Goal: Use online tool/utility: Utilize a website feature to perform a specific function

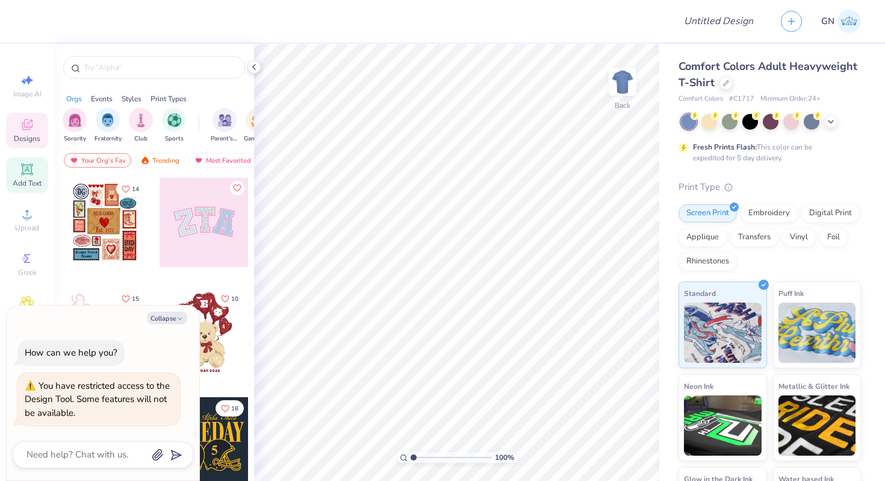
click at [22, 176] on div "Add Text" at bounding box center [27, 175] width 42 height 36
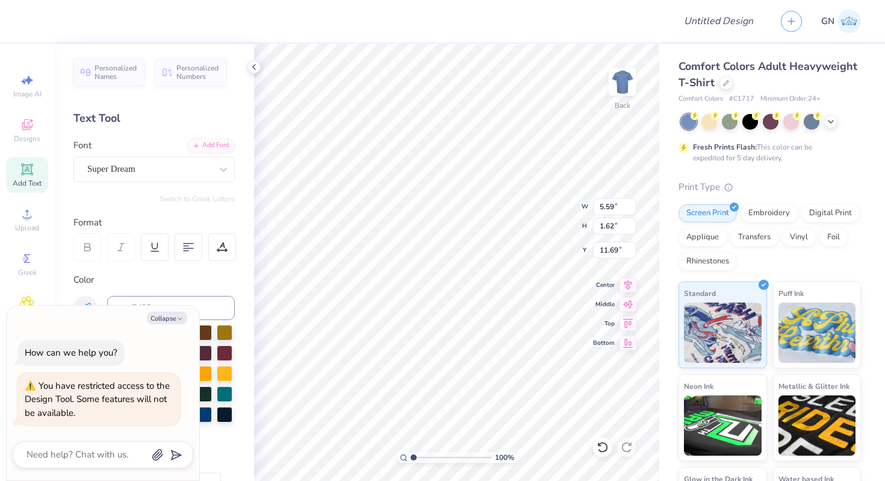
type textarea "x"
type input "6.59"
type textarea "x"
type textarea "TasEXT"
type textarea "x"
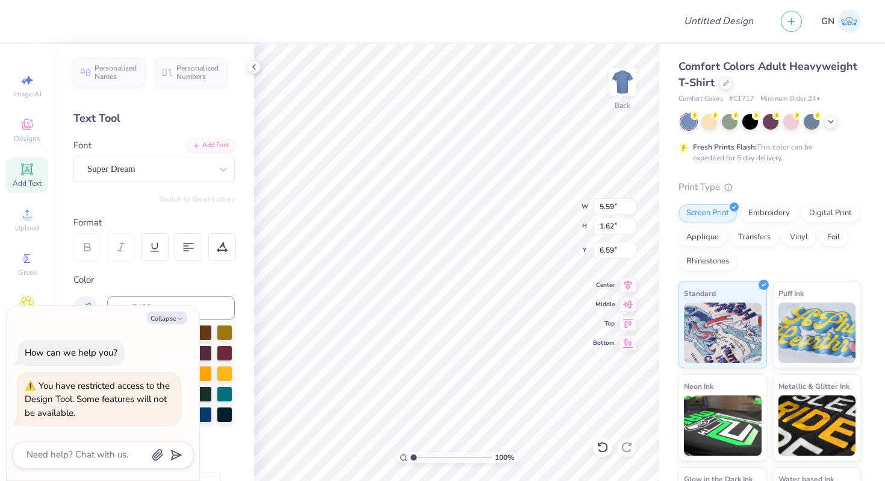
type textarea "TasdEXT"
click at [26, 175] on icon at bounding box center [27, 169] width 14 height 14
type textarea "x"
type textarea "TEfXT"
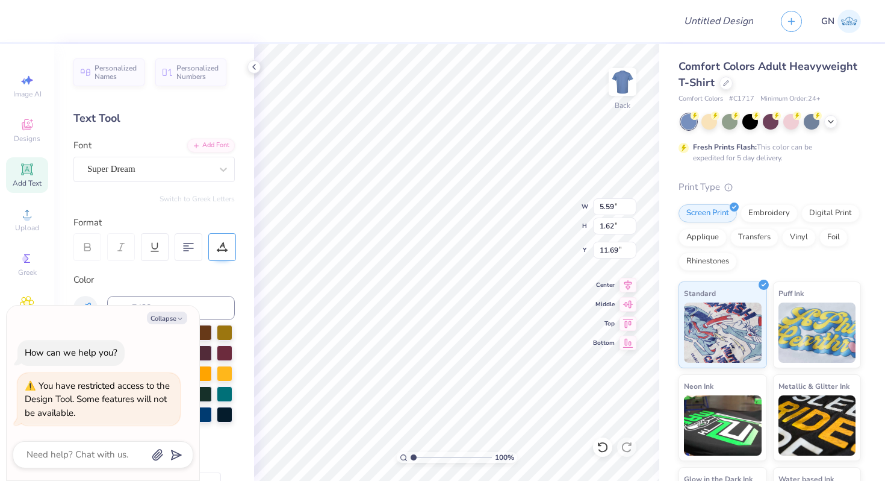
type textarea "x"
type textarea "TEfdfXT"
type textarea "x"
type textarea "TEfdfdXT"
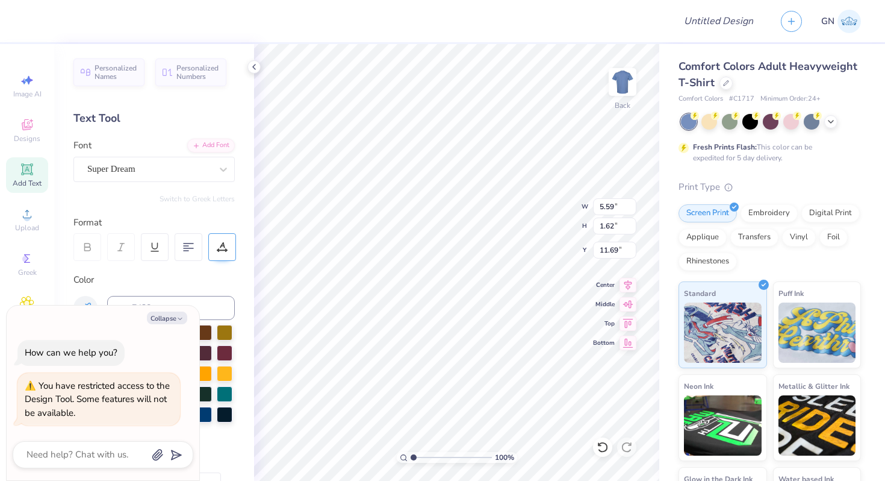
type textarea "x"
type textarea "TEfdfdXT"
click at [203, 175] on div "Super Dream" at bounding box center [149, 169] width 126 height 19
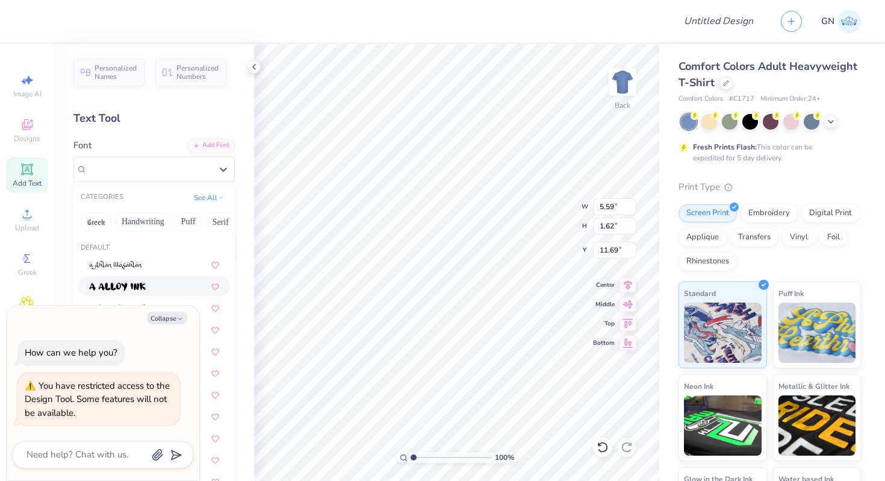
click at [148, 280] on div at bounding box center [154, 285] width 130 height 13
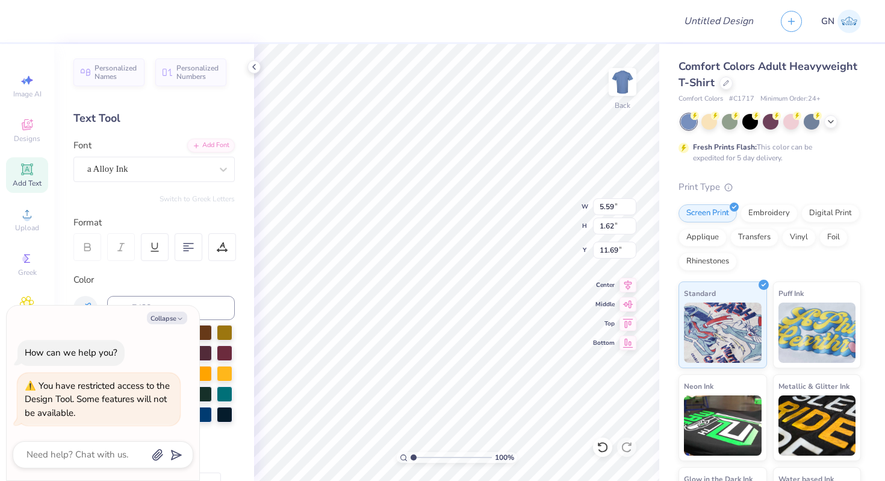
type textarea "x"
type input "9.23"
type input "1.63"
type input "6.58"
click at [220, 168] on icon at bounding box center [223, 169] width 7 height 4
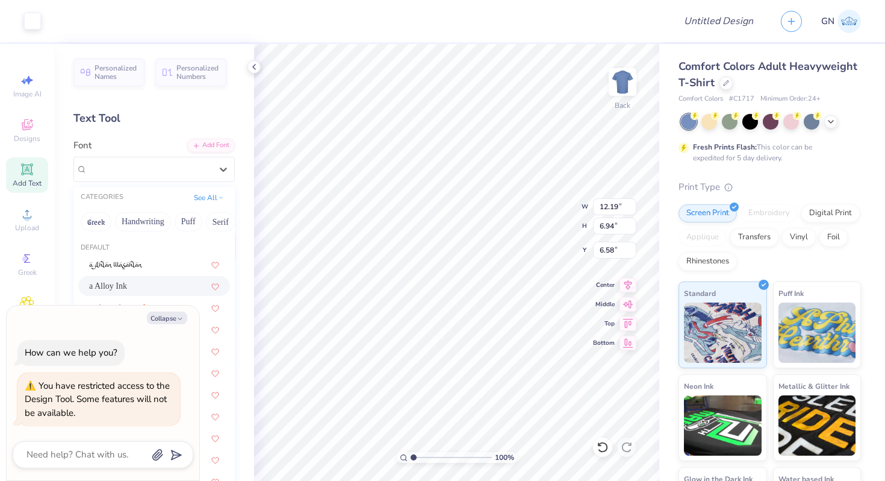
click at [146, 284] on div "a Alloy Ink" at bounding box center [154, 285] width 130 height 13
type textarea "x"
type input "7.19"
type input "6.34"
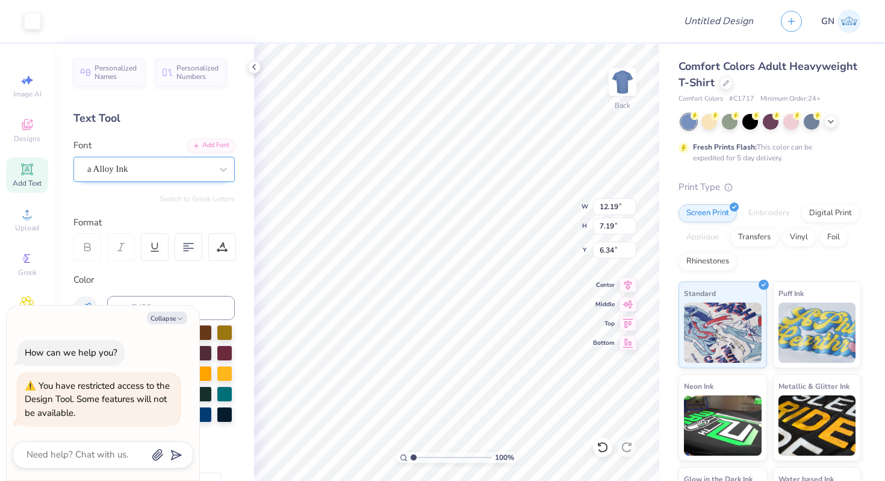
click at [202, 170] on div "a Alloy Ink" at bounding box center [149, 169] width 126 height 19
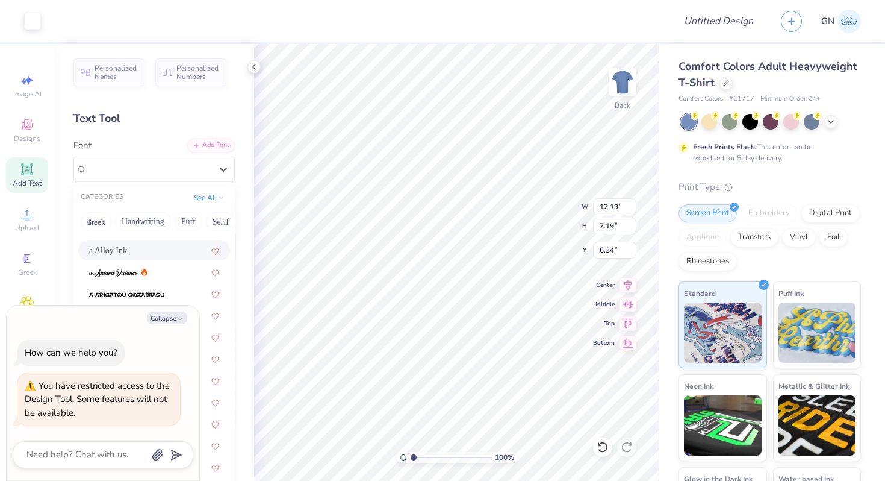
scroll to position [43, 0]
click at [141, 279] on span at bounding box center [126, 285] width 75 height 13
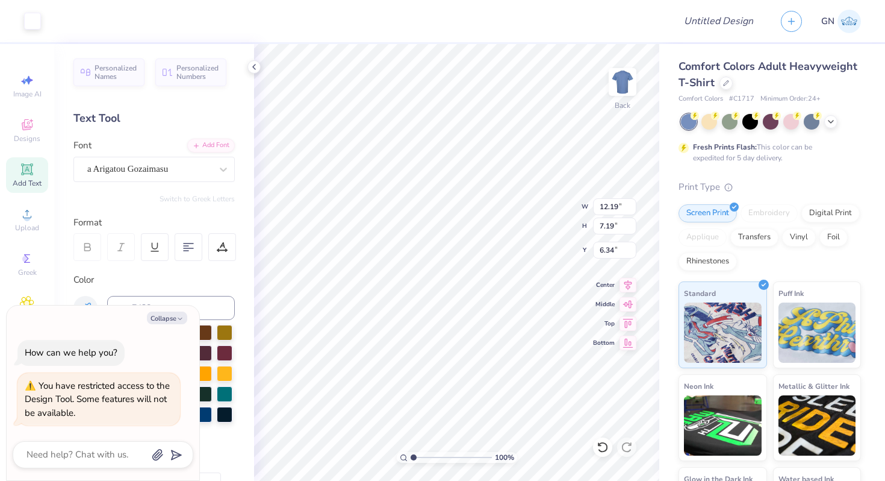
type textarea "x"
type input "6.99"
type input "6.53"
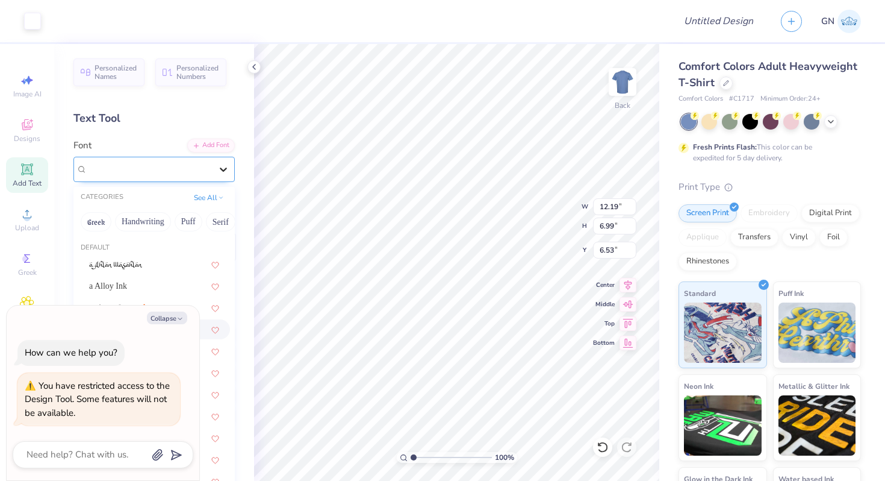
click at [224, 169] on icon at bounding box center [223, 169] width 7 height 4
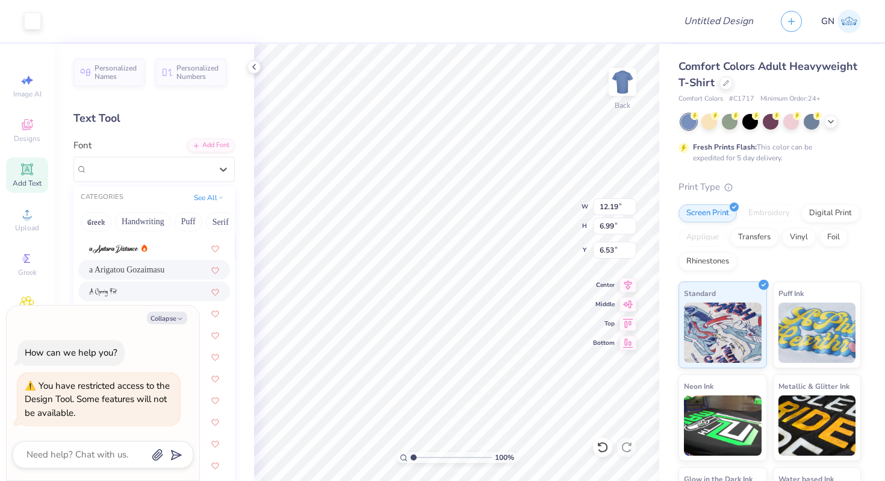
click at [136, 293] on div at bounding box center [154, 291] width 130 height 13
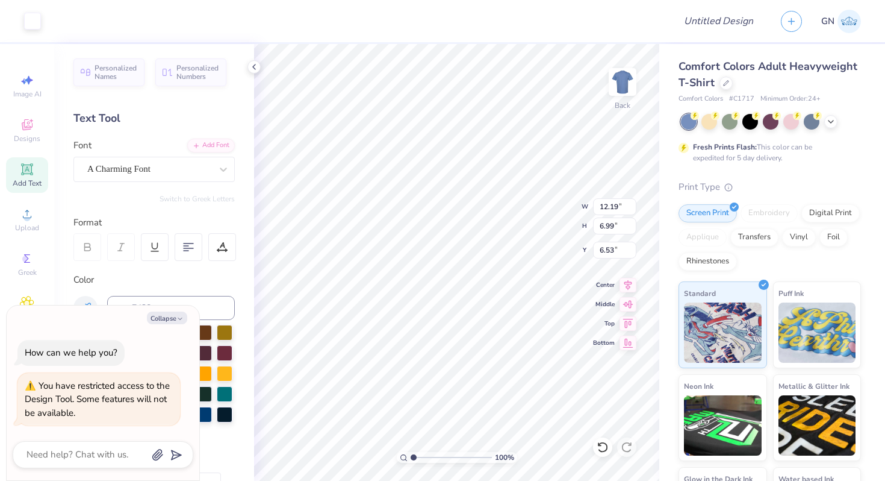
type textarea "x"
type input "7.05"
type input "6.47"
type textarea "x"
type input "6.48"
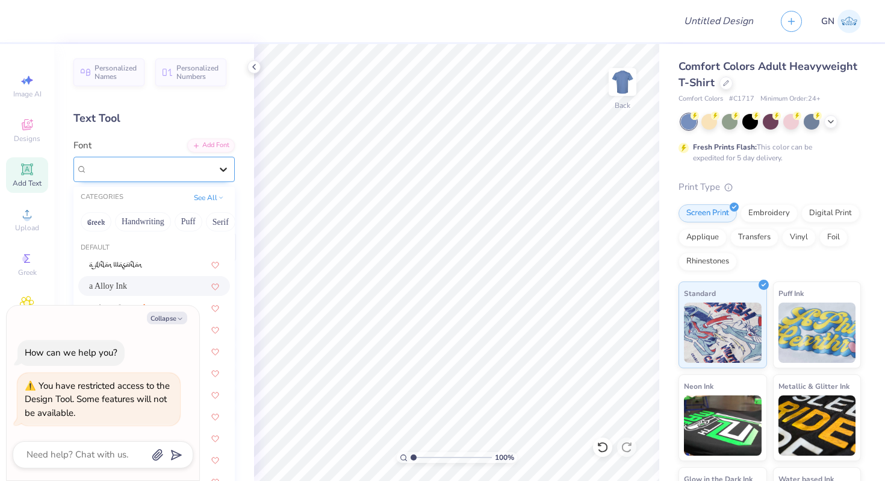
click at [218, 175] on icon at bounding box center [223, 169] width 12 height 12
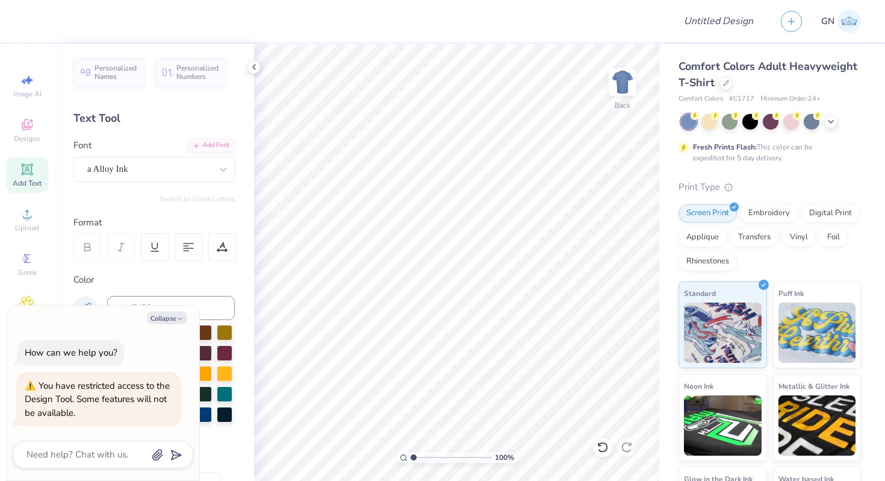
click at [25, 171] on icon at bounding box center [26, 168] width 11 height 11
type textarea "x"
type input "3.78"
type textarea "x"
type textarea "TdEXT"
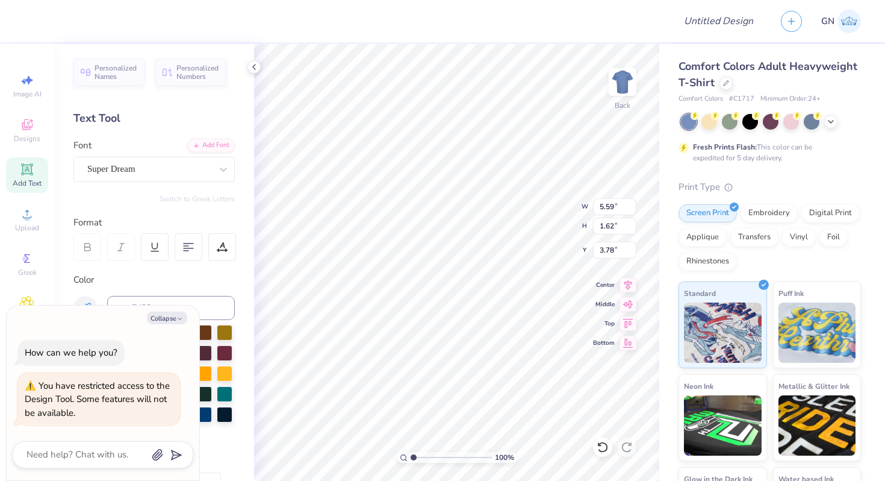
type textarea "x"
type textarea "TddEXT"
type textarea "x"
type textarea "TdddEXT"
type textarea "x"
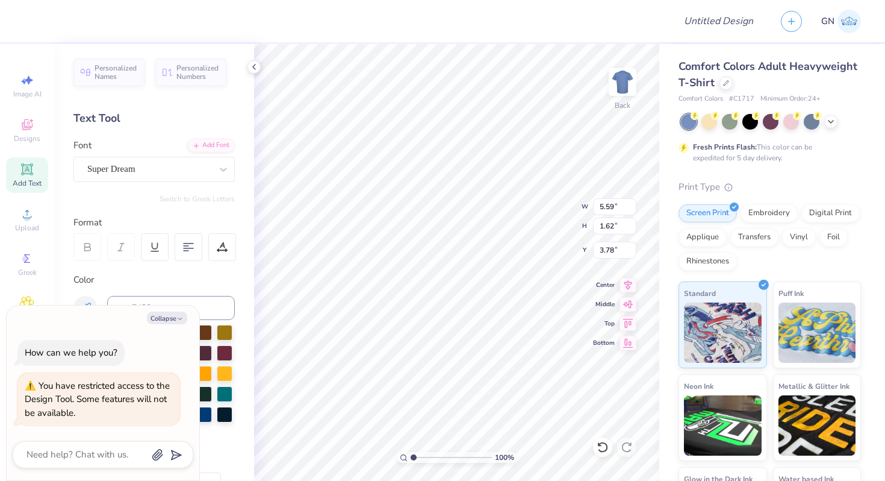
type textarea "TddddEXT"
type textarea "x"
type textarea "TdddddEXT"
click at [26, 172] on icon at bounding box center [26, 168] width 9 height 9
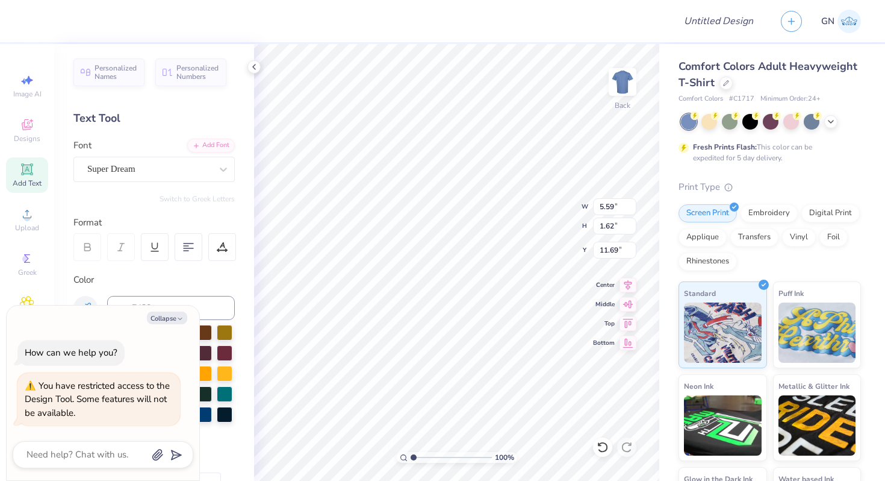
type textarea "x"
type textarea "TEdfXT"
type textarea "x"
type textarea "TEdfdXT"
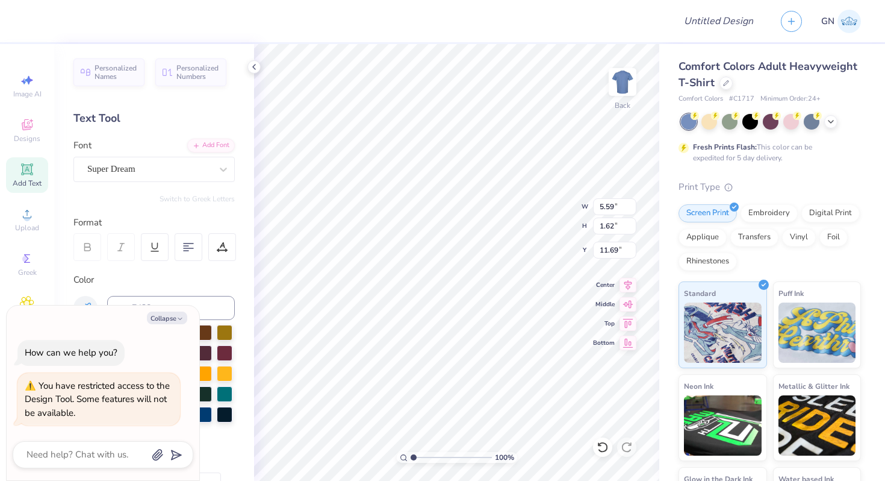
type textarea "x"
type textarea "TEdfdfXT"
type textarea "x"
type textarea "TEdfdfdXT"
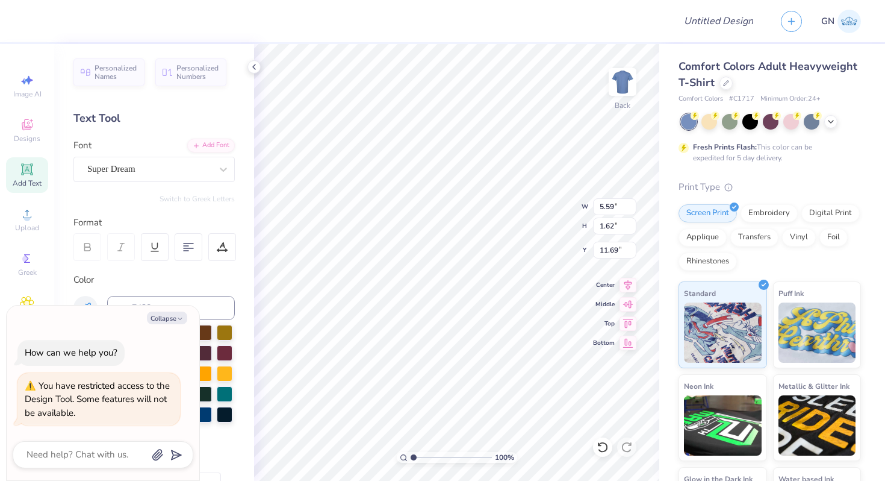
type textarea "x"
type textarea "TEdfdfdfXT"
click at [156, 178] on div "Super Dream" at bounding box center [149, 169] width 126 height 19
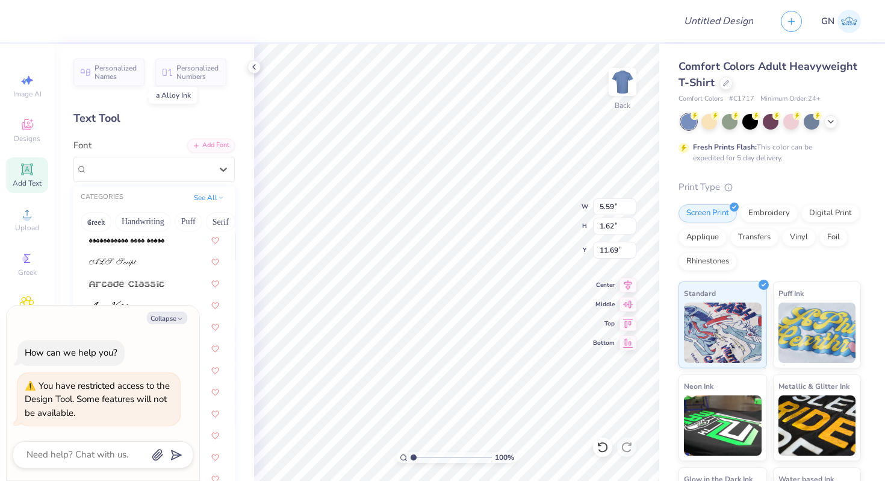
scroll to position [390, 0]
click at [145, 243] on div at bounding box center [154, 243] width 130 height 13
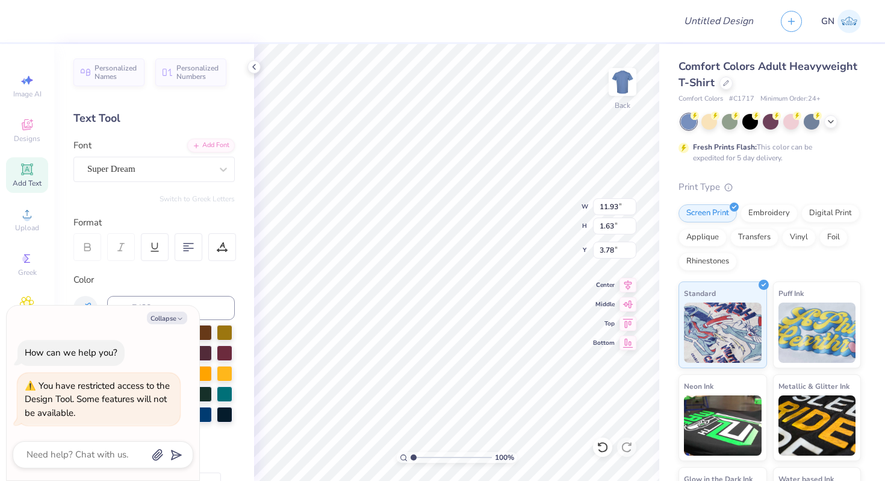
type textarea "x"
type input "9.48"
type input "2.24"
type input "11.38"
type textarea "x"
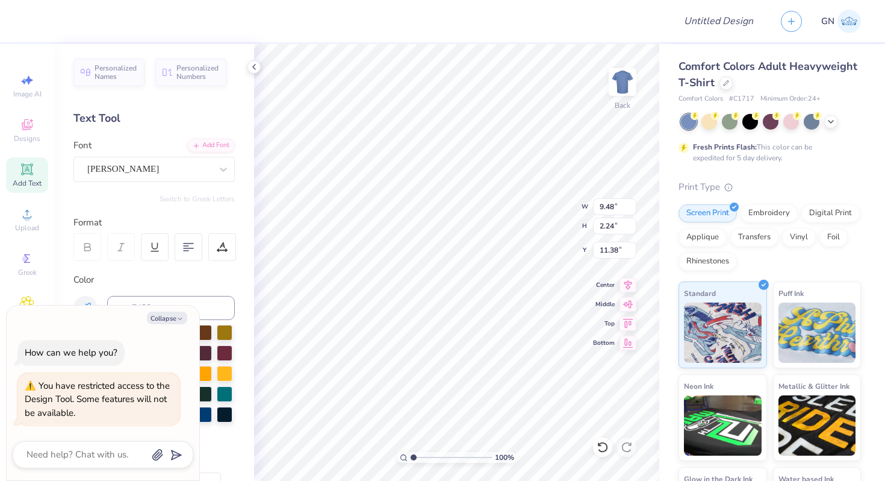
type input "11.93"
type input "1.63"
type input "3.78"
type textarea "x"
type input "9.48"
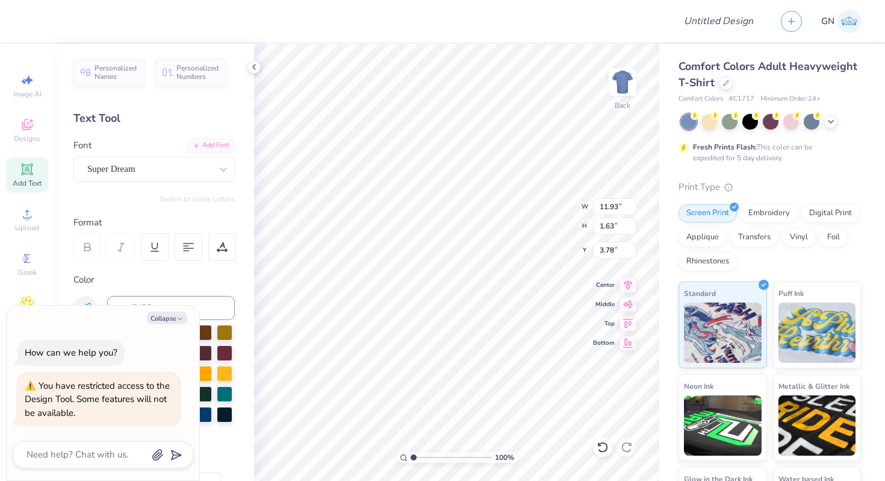
type input "2.24"
type input "11.38"
type textarea "x"
type input "11.93"
type input "1.63"
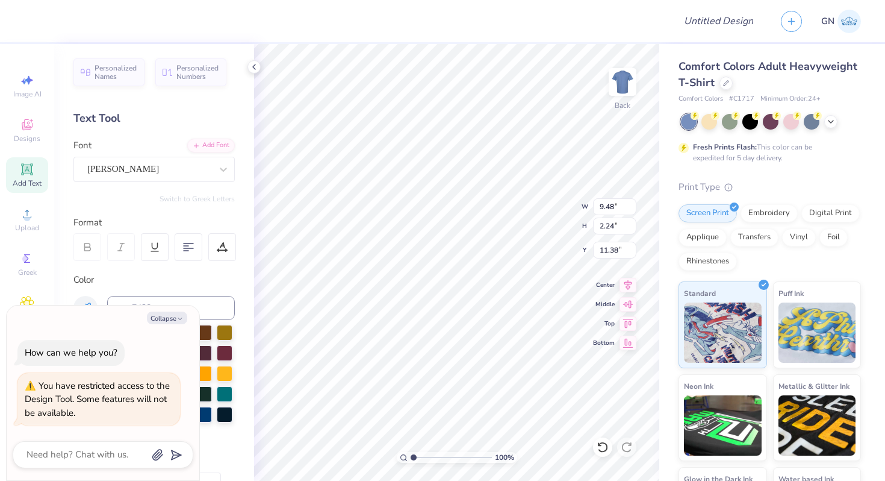
type input "3.78"
type textarea "x"
type input "11.93"
type input "1.63"
type input "3.78"
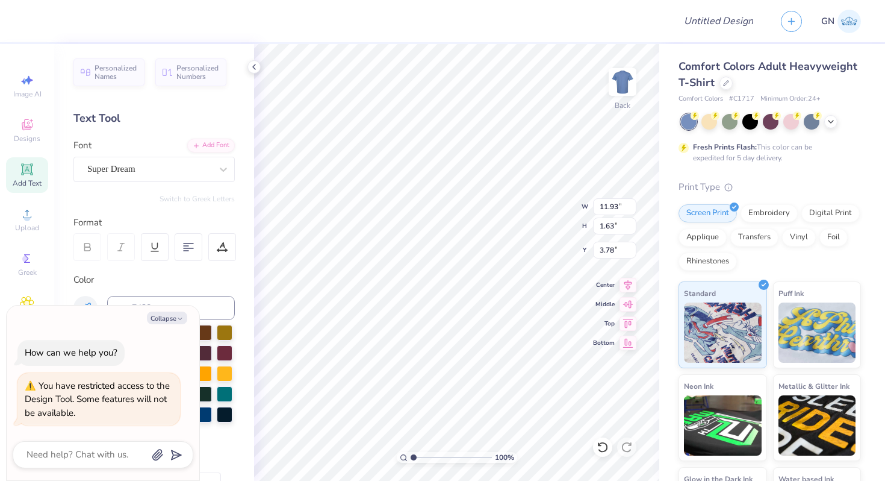
type textarea "x"
type input "9.48"
type input "2.24"
type input "11.38"
type textarea "x"
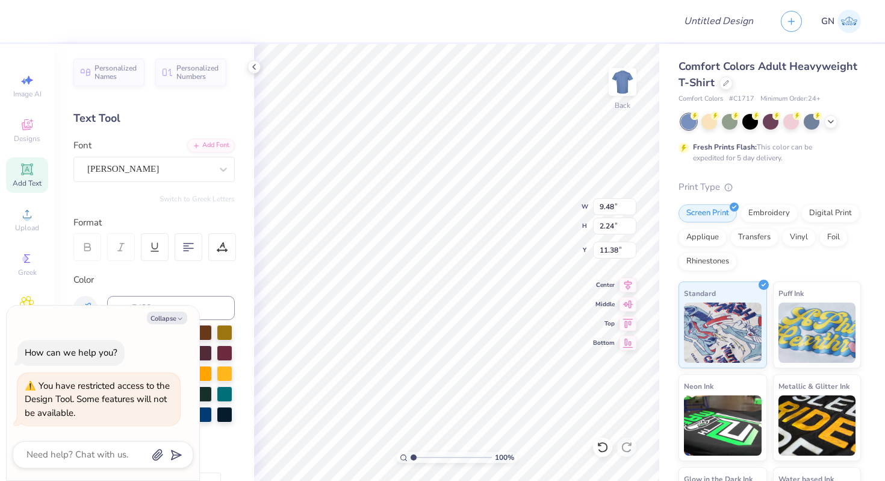
type input "11.93"
type input "1.63"
type input "3.78"
click at [205, 172] on div "Super Dream" at bounding box center [149, 169] width 126 height 19
type textarea "x"
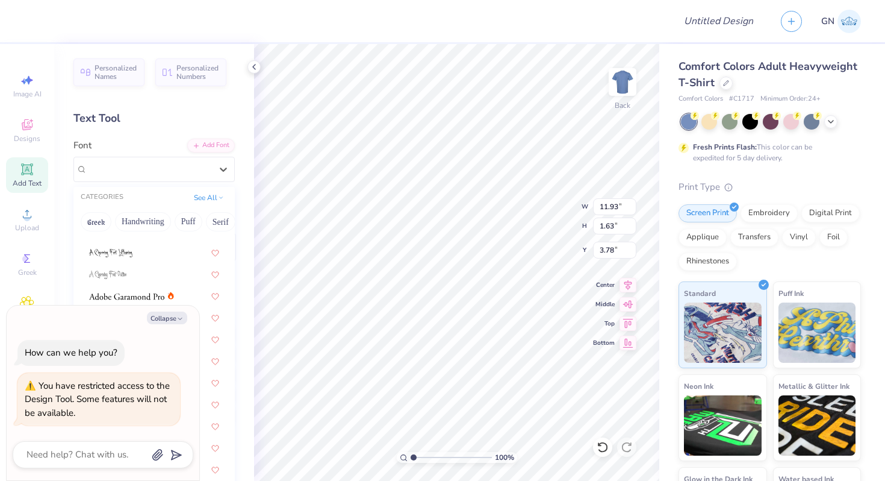
scroll to position [0, 0]
type input "a"
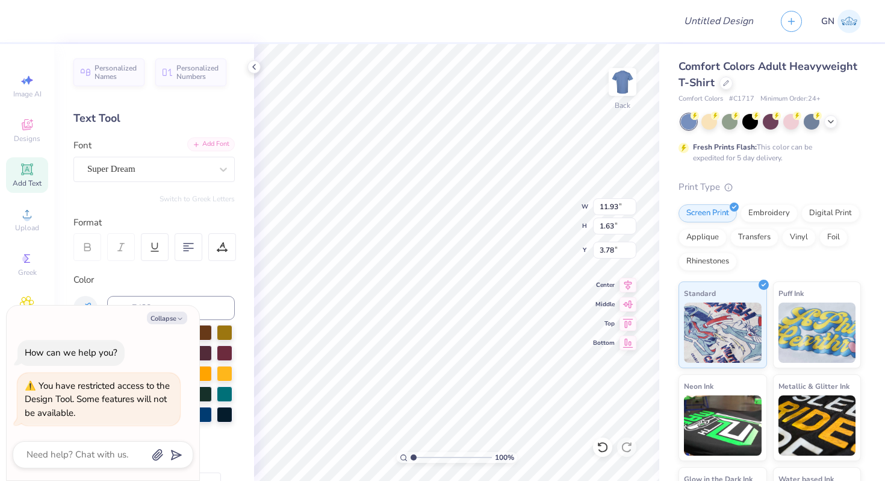
click at [210, 148] on div "Add Font" at bounding box center [211, 144] width 48 height 14
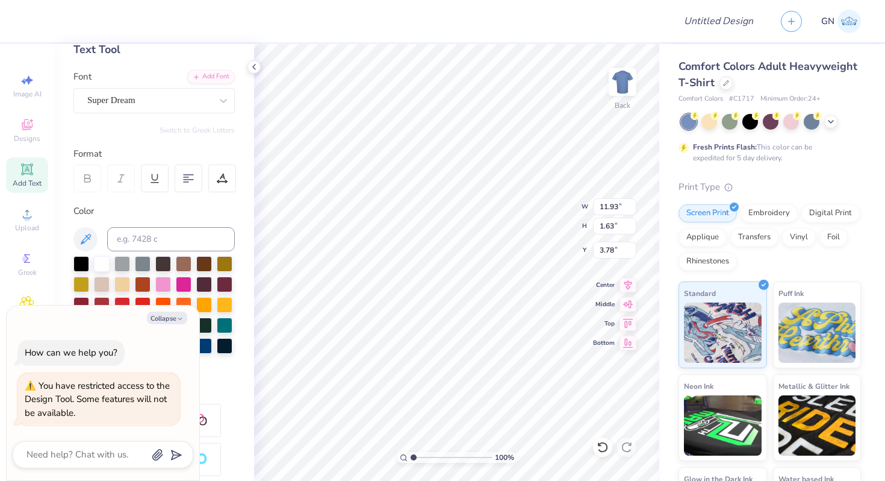
scroll to position [69, 0]
click at [174, 316] on button "Collapse" at bounding box center [167, 317] width 40 height 13
type textarea "x"
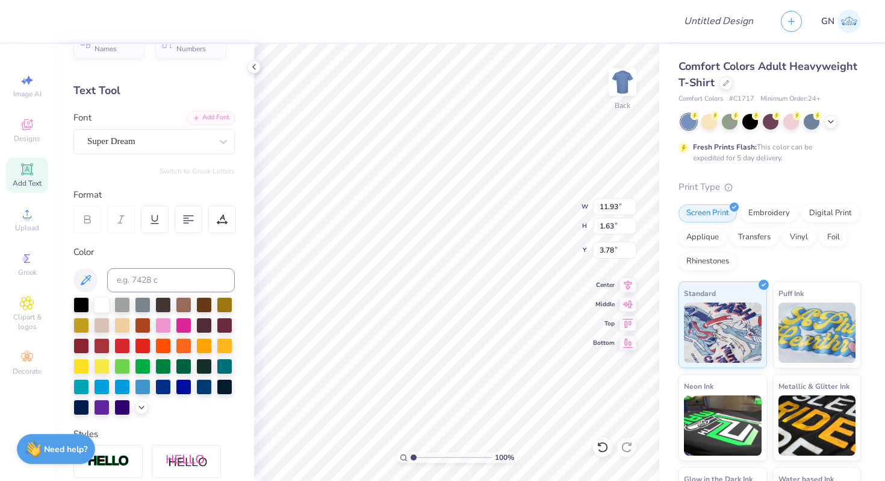
scroll to position [0, 0]
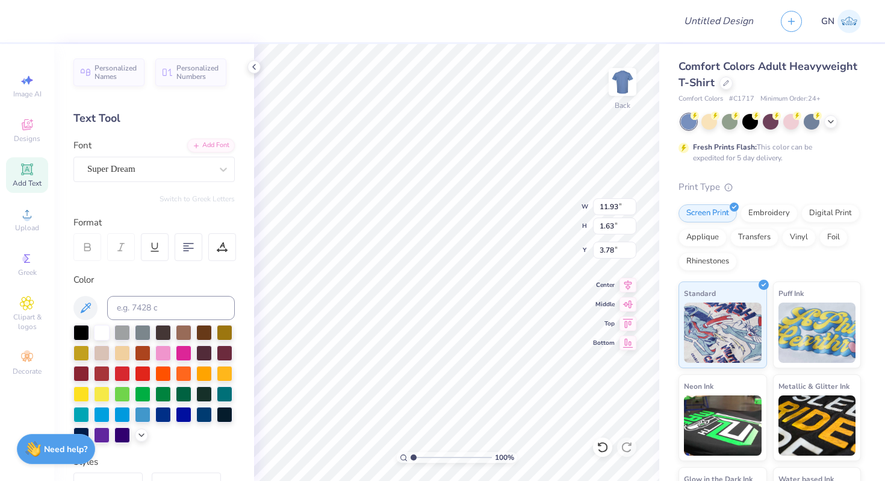
type input "9.48"
type input "2.24"
type input "11.38"
type input "11.93"
type input "1.63"
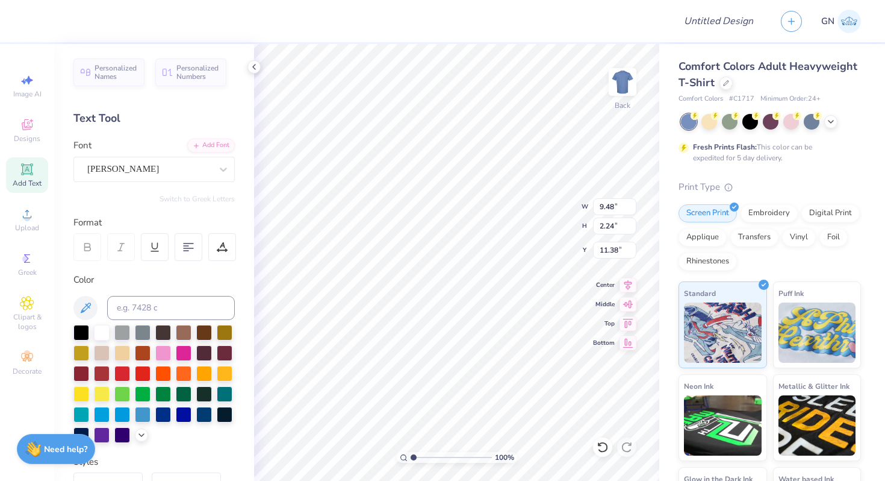
type input "3.78"
click at [414, 199] on li "Copy" at bounding box center [445, 197] width 95 height 23
type input "9.48"
type input "2.24"
type input "11.38"
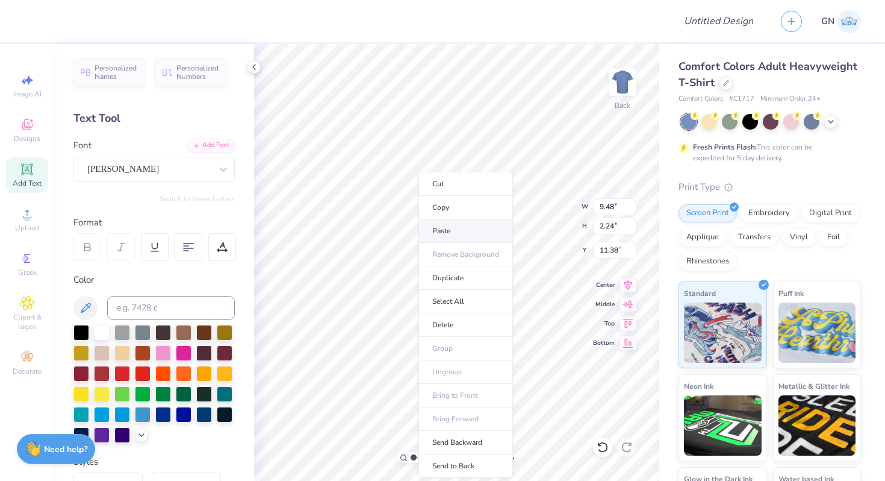
click at [448, 224] on li "Paste" at bounding box center [465, 230] width 95 height 23
type input "11.93"
type input "1.63"
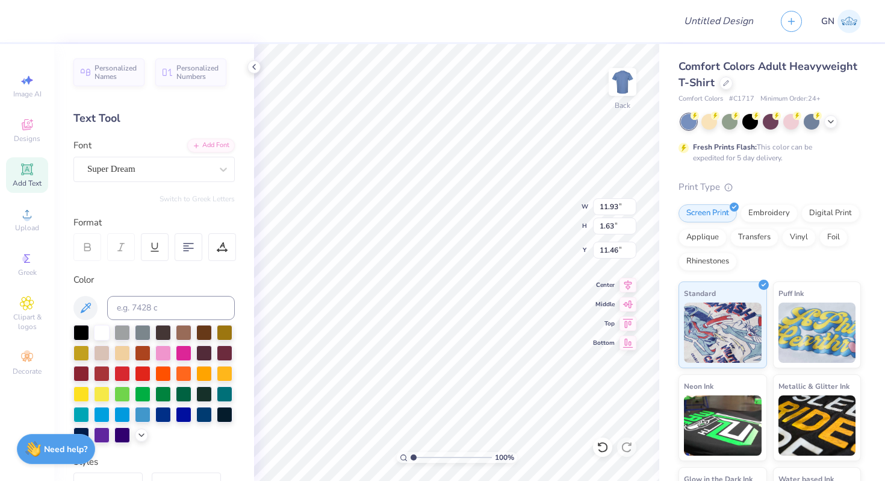
type input "6.19"
type textarea "TddddEXT"
type input "9.48"
type input "2.24"
type input "11.38"
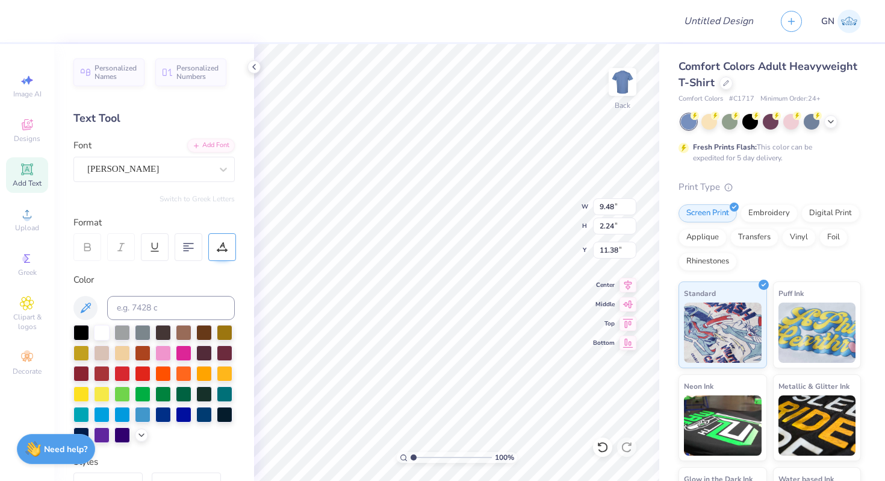
click at [232, 247] on div at bounding box center [222, 247] width 28 height 28
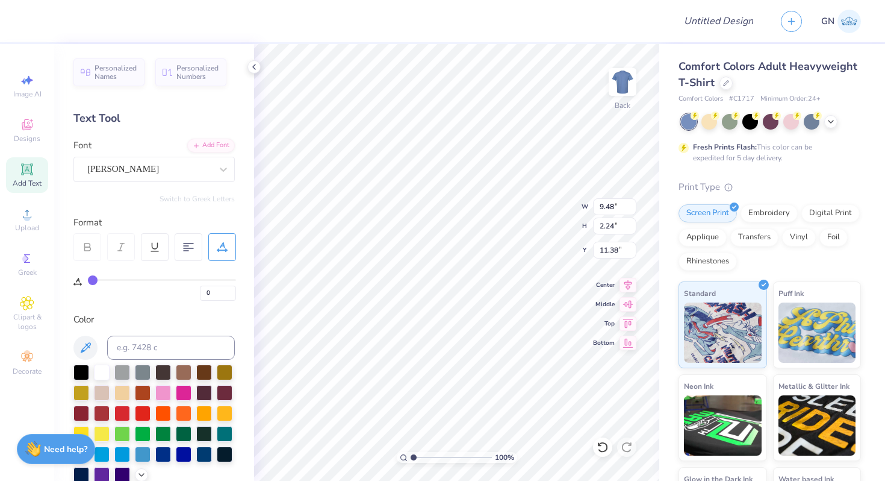
click at [232, 246] on div at bounding box center [222, 247] width 28 height 28
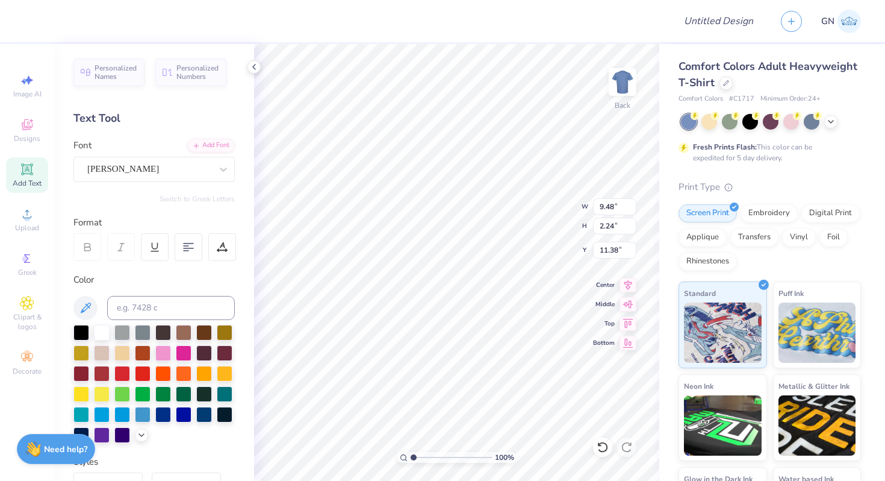
type input "11.93"
type input "1.63"
type input "3.78"
type input "9.48"
type input "2.24"
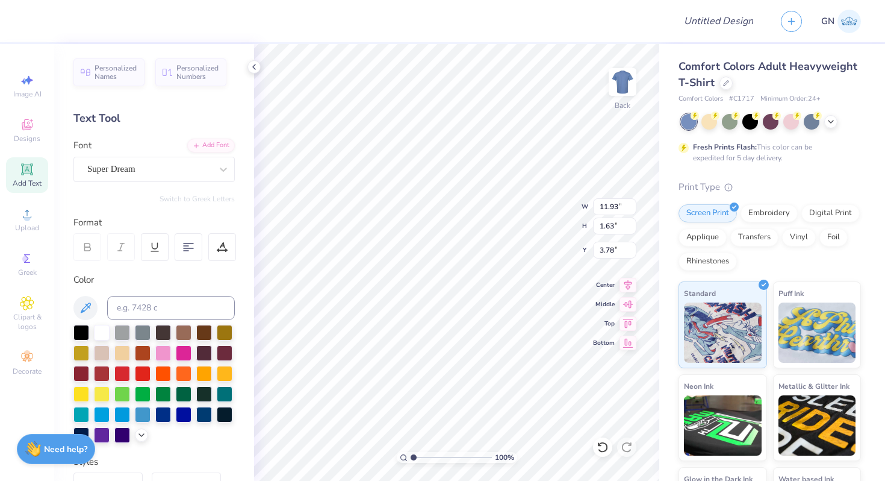
type input "11.38"
click at [223, 170] on icon at bounding box center [223, 169] width 7 height 4
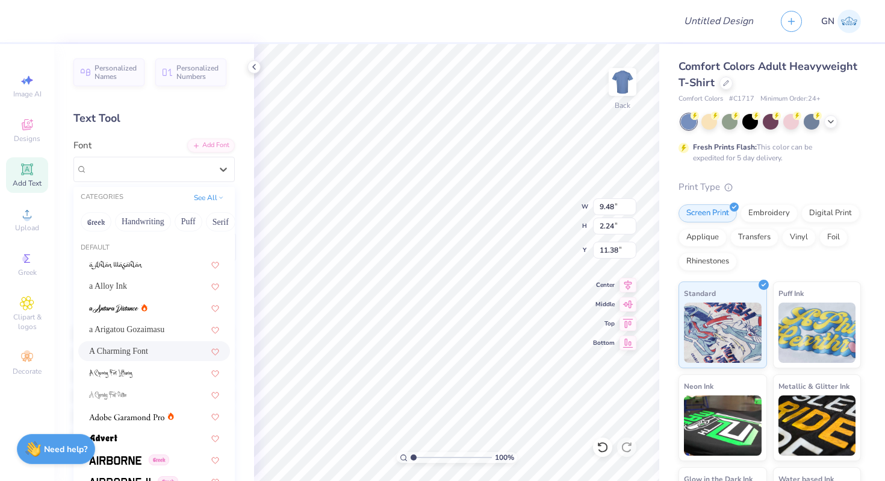
scroll to position [73, 0]
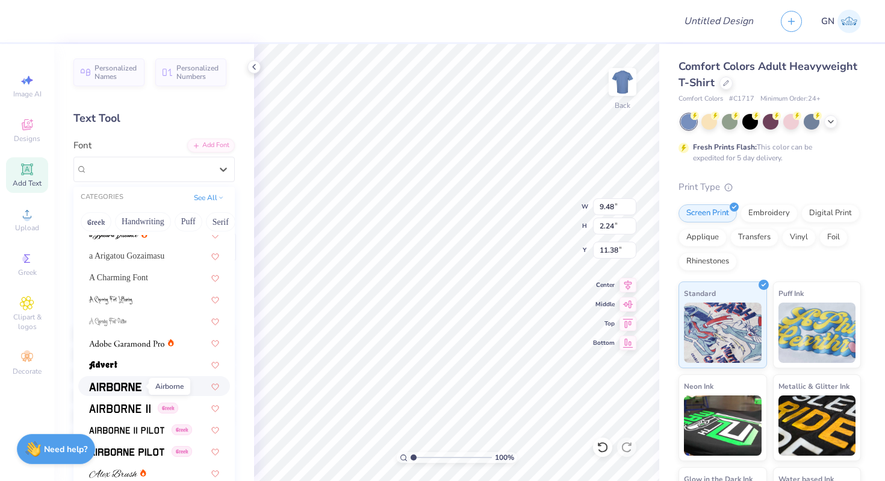
click at [129, 388] on img at bounding box center [115, 386] width 52 height 8
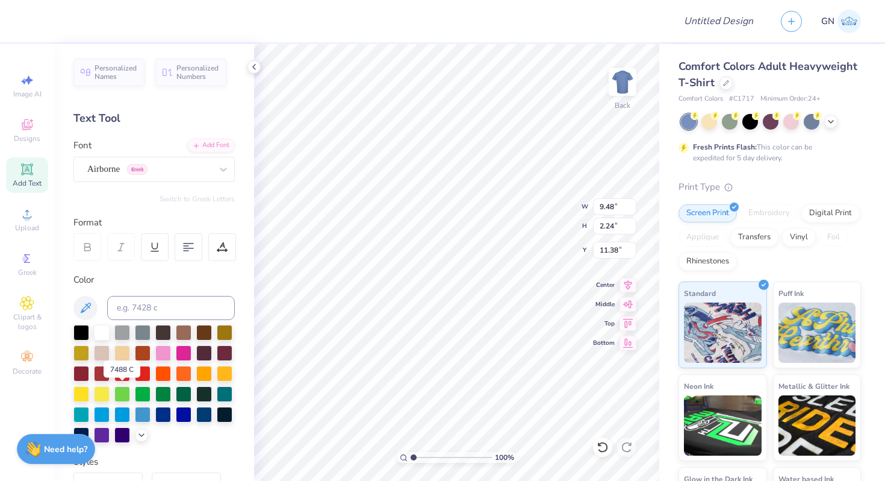
type input "13.89"
type input "1.69"
type input "11.65"
type input "11.93"
type input "1.63"
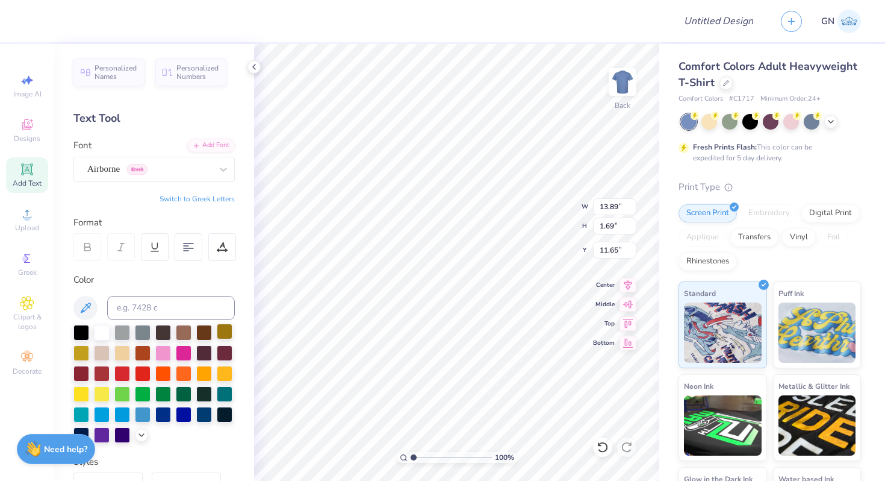
type input "3.78"
click at [222, 172] on icon at bounding box center [223, 169] width 12 height 12
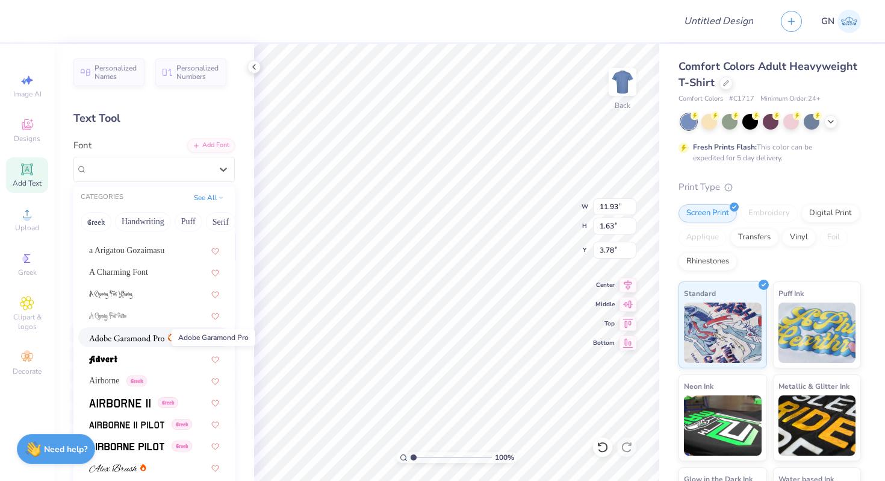
scroll to position [80, 0]
click at [113, 379] on span "Airborne" at bounding box center [104, 379] width 31 height 13
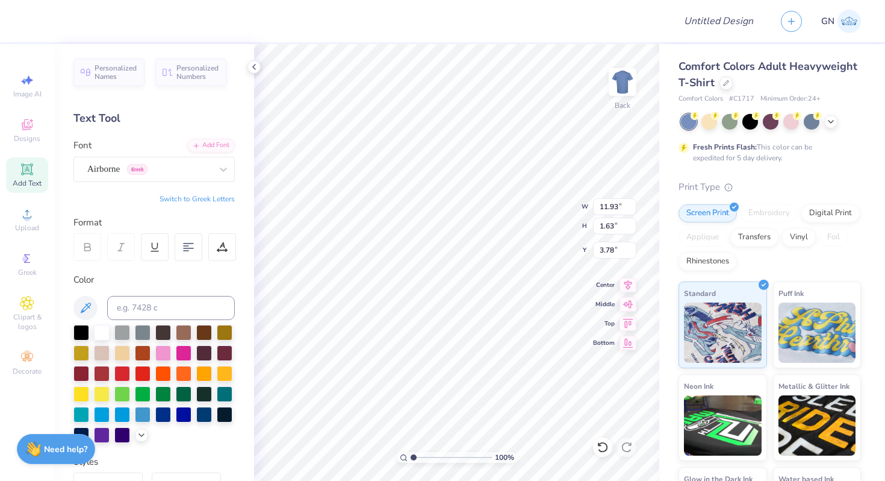
type input "12.69"
type input "1.69"
type input "3.74"
click at [217, 177] on div at bounding box center [224, 169] width 22 height 22
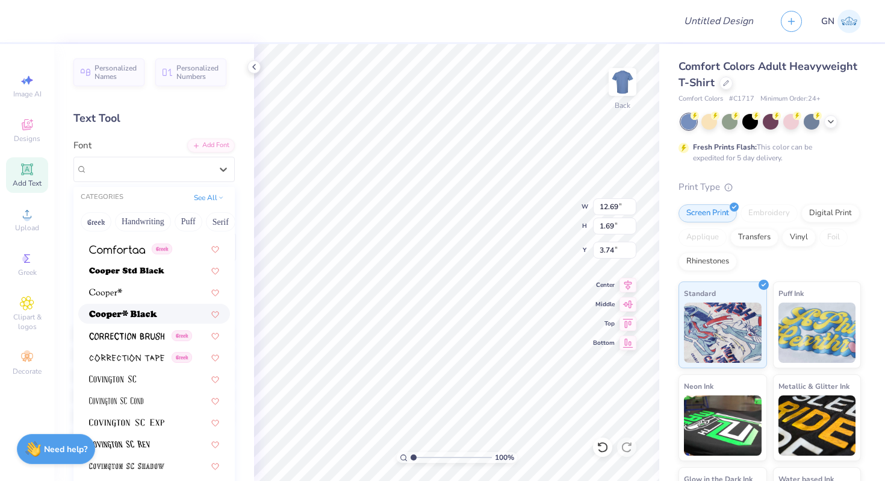
scroll to position [1865, 0]
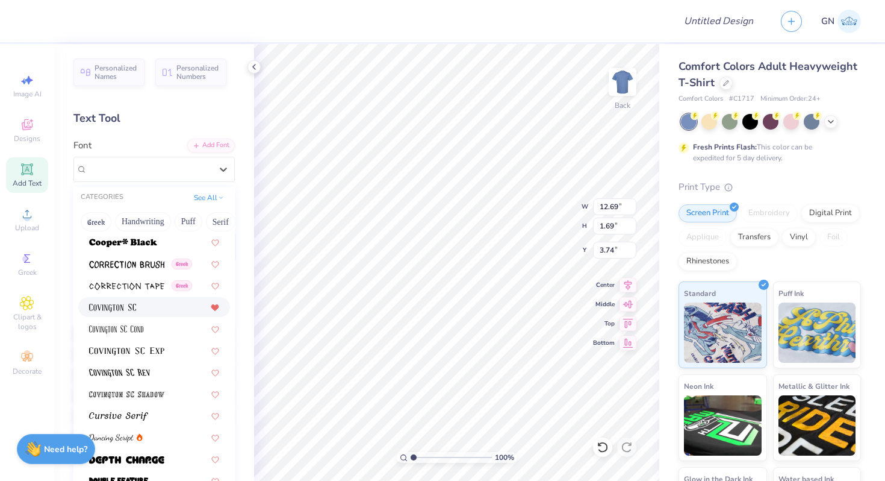
click at [214, 310] on icon at bounding box center [214, 308] width 7 height 6
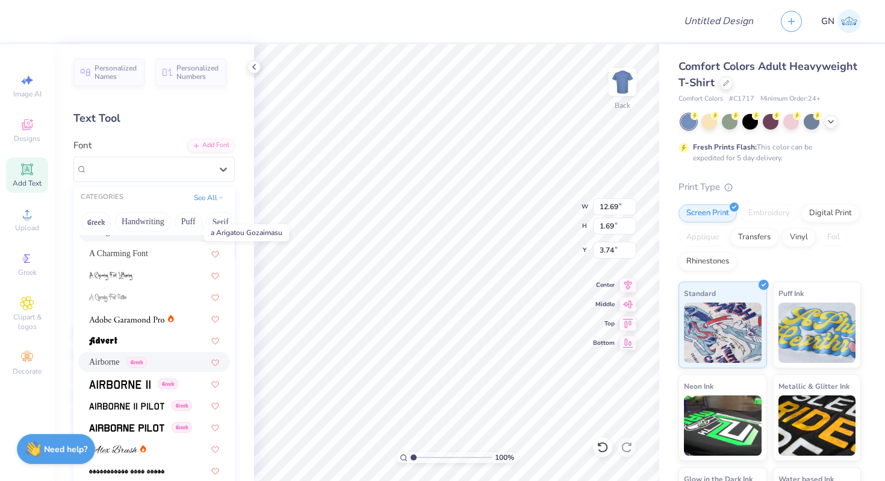
scroll to position [0, 0]
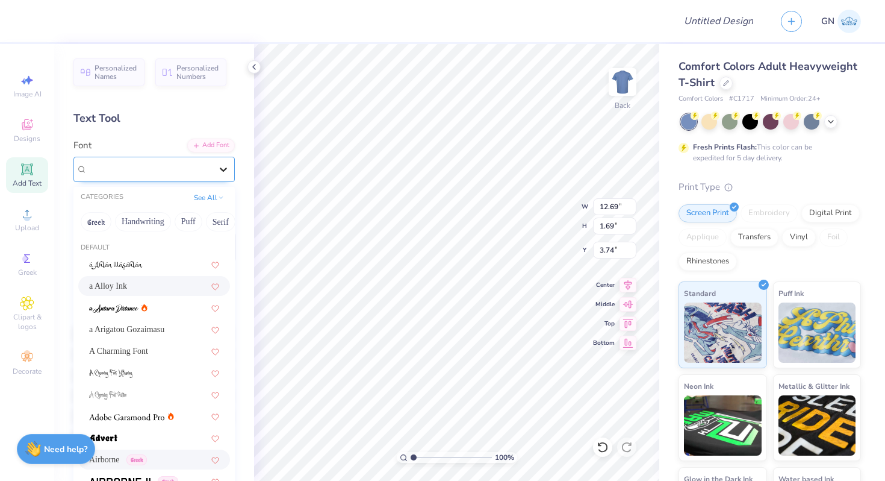
click at [230, 166] on div at bounding box center [224, 169] width 22 height 22
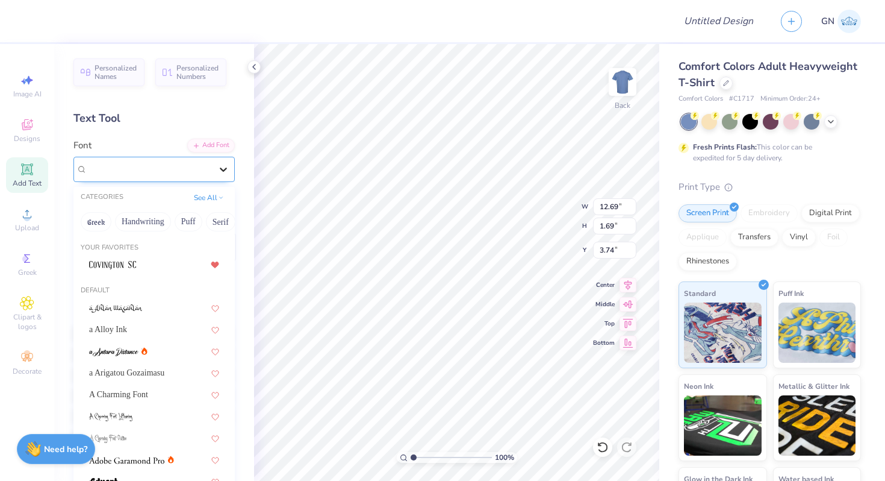
click at [222, 170] on icon at bounding box center [223, 169] width 12 height 12
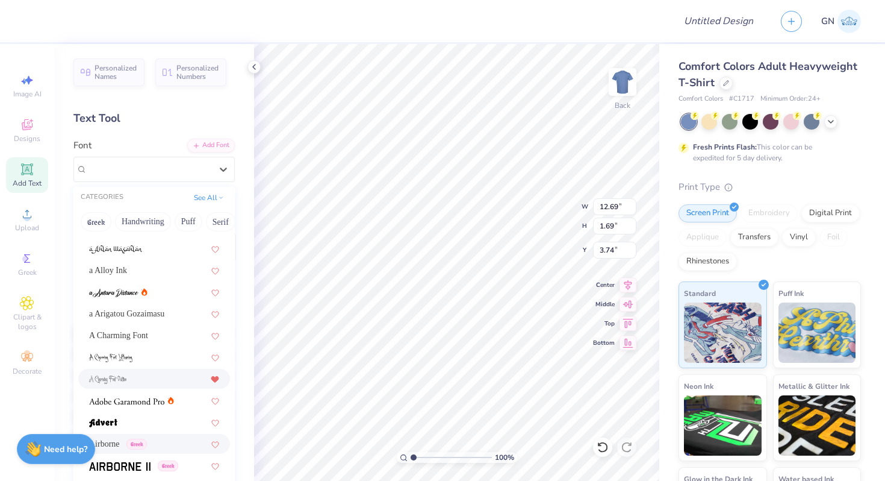
click at [217, 376] on icon at bounding box center [214, 379] width 7 height 6
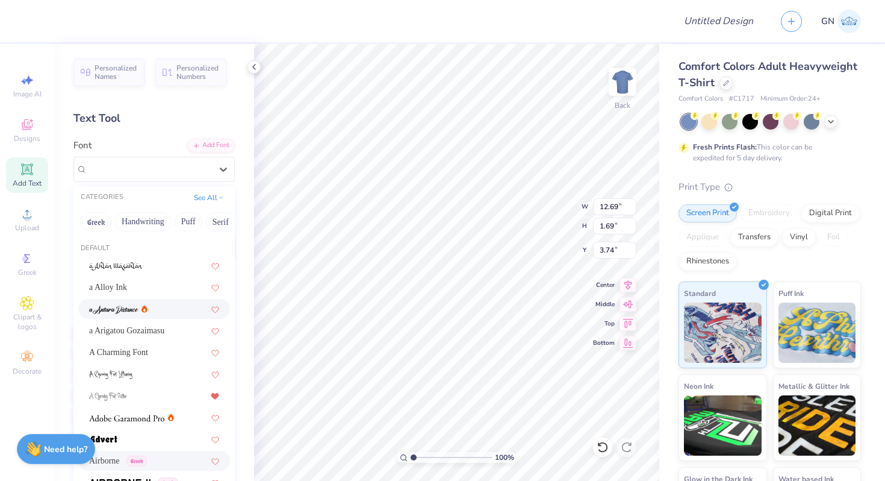
scroll to position [0, 0]
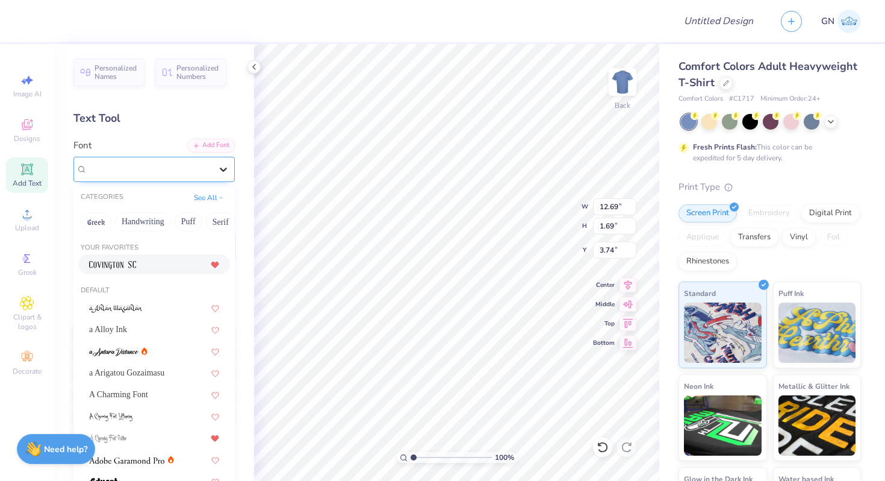
click at [221, 173] on icon at bounding box center [223, 169] width 12 height 12
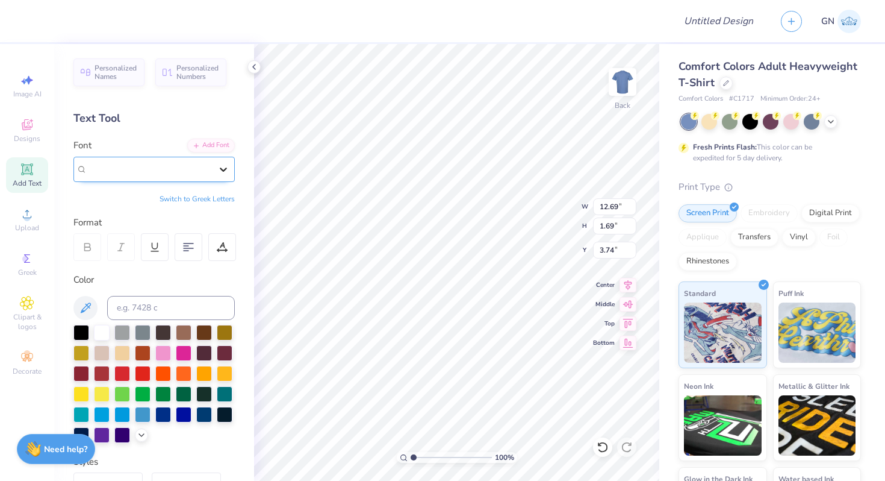
click at [221, 173] on icon at bounding box center [223, 169] width 12 height 12
